Goal: Transaction & Acquisition: Purchase product/service

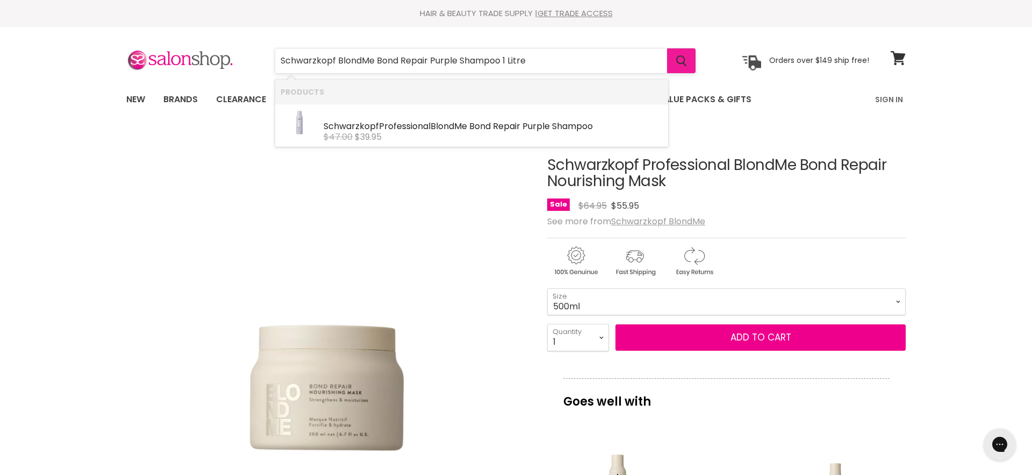
type input "Schwarzkopf BlondMe Bond Repair Purple Shampoo 1 Litre"
click at [682, 61] on icon "Search" at bounding box center [681, 60] width 11 height 11
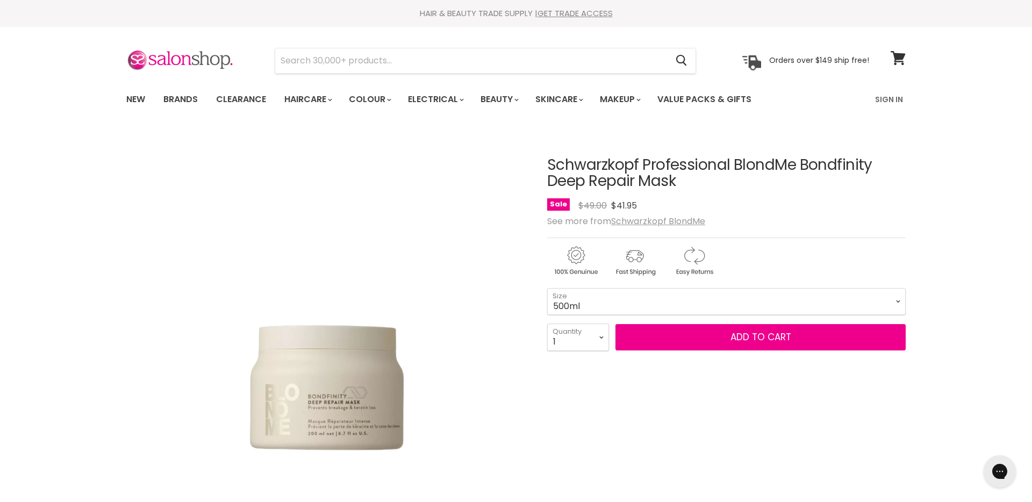
click at [547, 288] on select "200ml 500ml" at bounding box center [726, 301] width 359 height 27
select select "500ml"
